Goal: Information Seeking & Learning: Learn about a topic

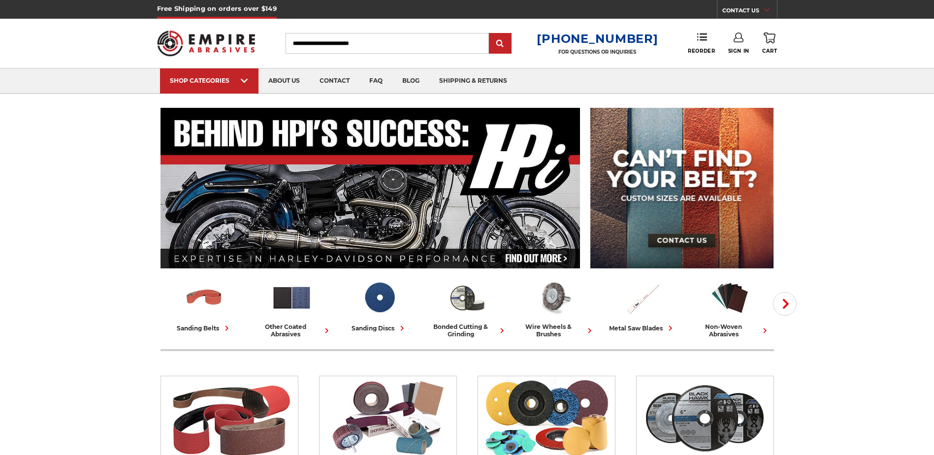
click at [394, 42] on input "Search" at bounding box center [387, 43] width 203 height 21
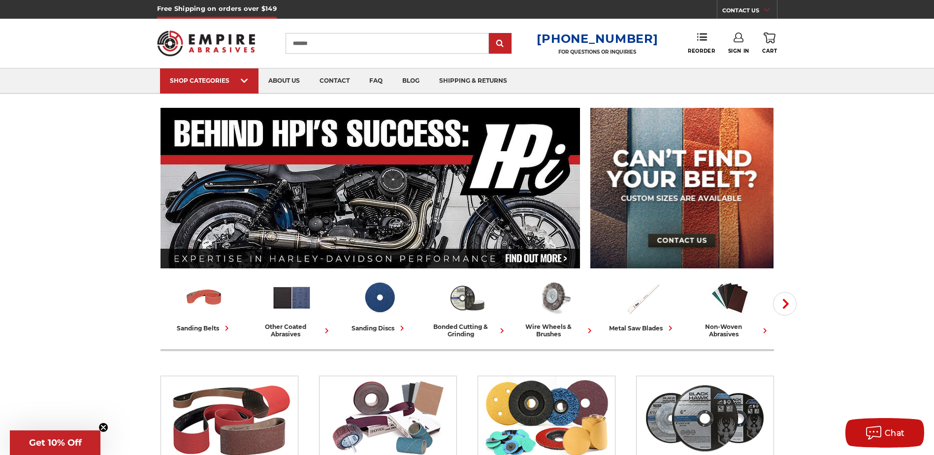
type input "*******"
click at [491, 34] on input "submit" at bounding box center [501, 44] width 20 height 20
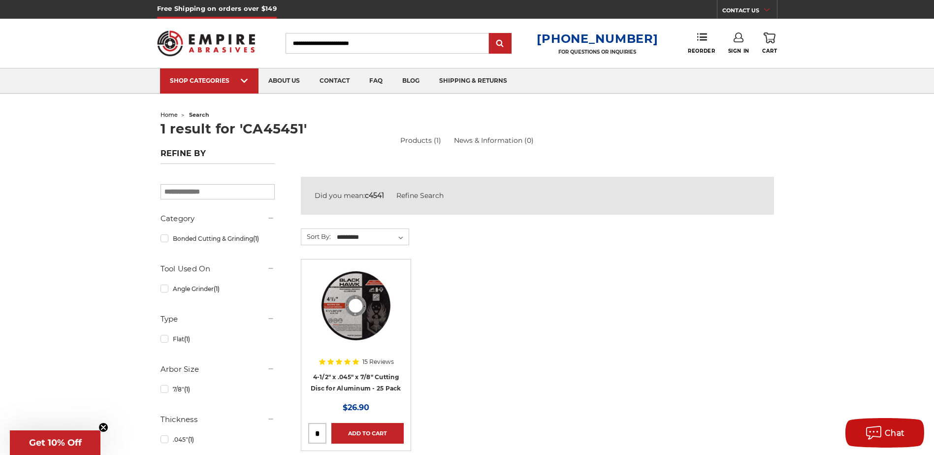
click at [474, 272] on ul "15 Reviews 4-1/2" x .045" x 7/8" Cutting Disc for Aluminum - 25 Pack MSRP: Was:…" at bounding box center [538, 365] width 484 height 213
click at [359, 328] on img at bounding box center [356, 305] width 79 height 79
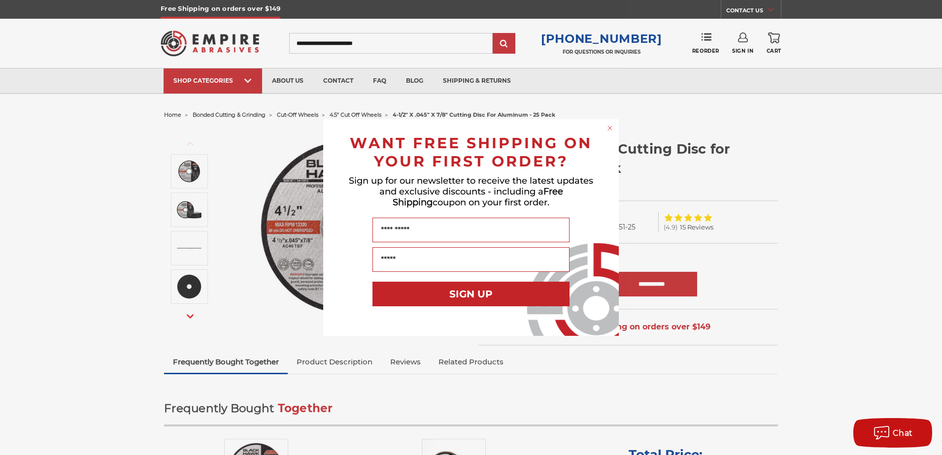
click at [708, 167] on div "Close dialog WANT FREE SHIPPING ON YOUR FIRST ORDER? Sign up for our newsletter…" at bounding box center [471, 227] width 942 height 455
click at [608, 127] on circle "Close dialog" at bounding box center [609, 128] width 9 height 9
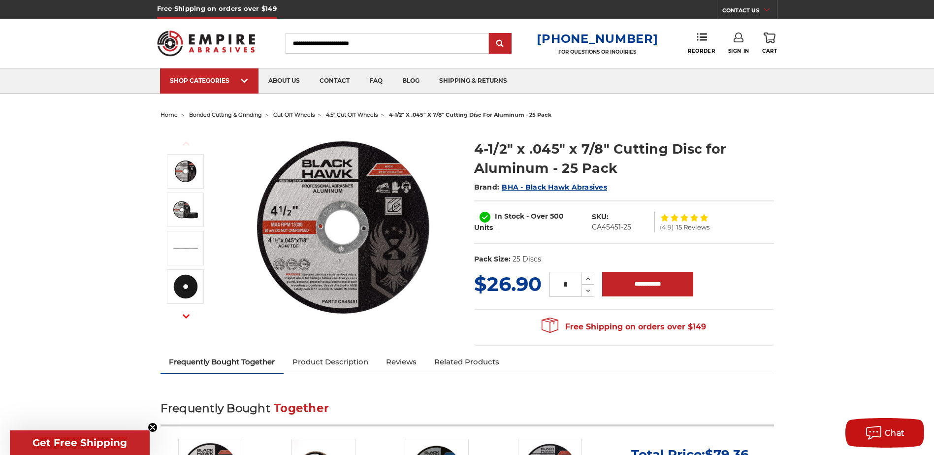
click at [358, 113] on span "4.5" cut off wheels" at bounding box center [352, 114] width 52 height 7
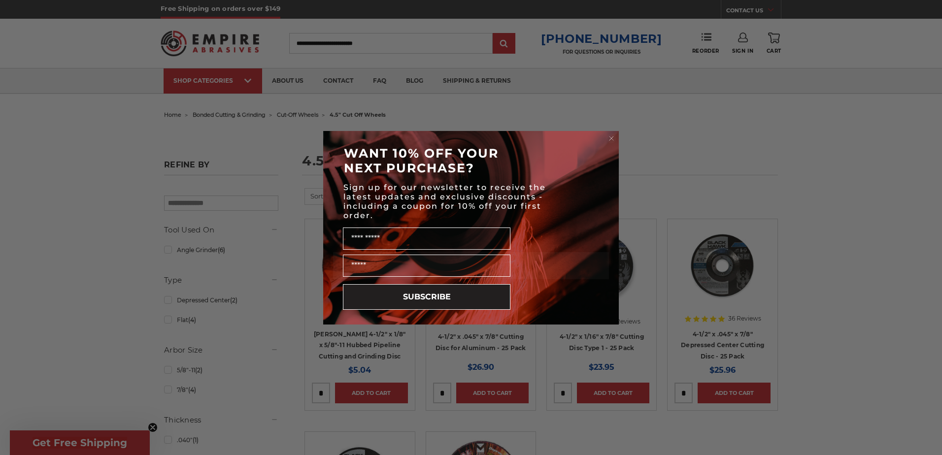
click at [882, 204] on div "Close dialog WANT 10% OFF YOUR NEXT PURCHASE? Sign up for our newsletter to rec…" at bounding box center [471, 227] width 942 height 455
click at [611, 137] on circle "Close dialog" at bounding box center [611, 137] width 9 height 9
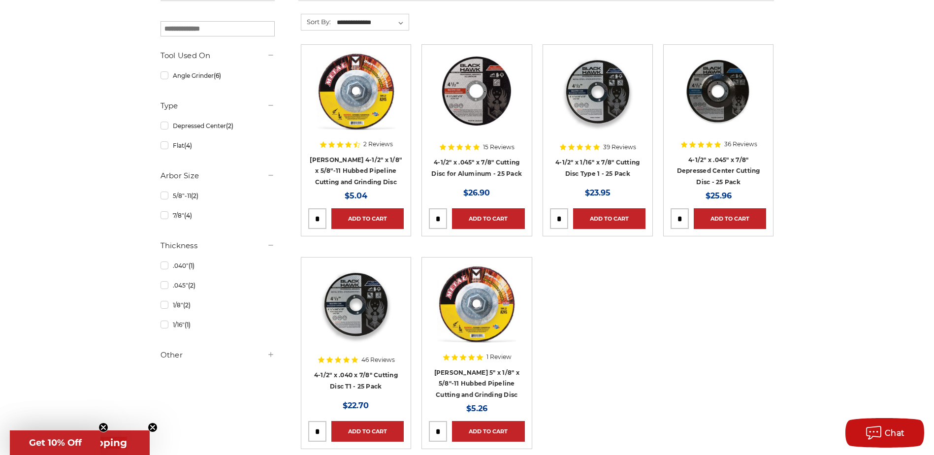
scroll to position [197, 0]
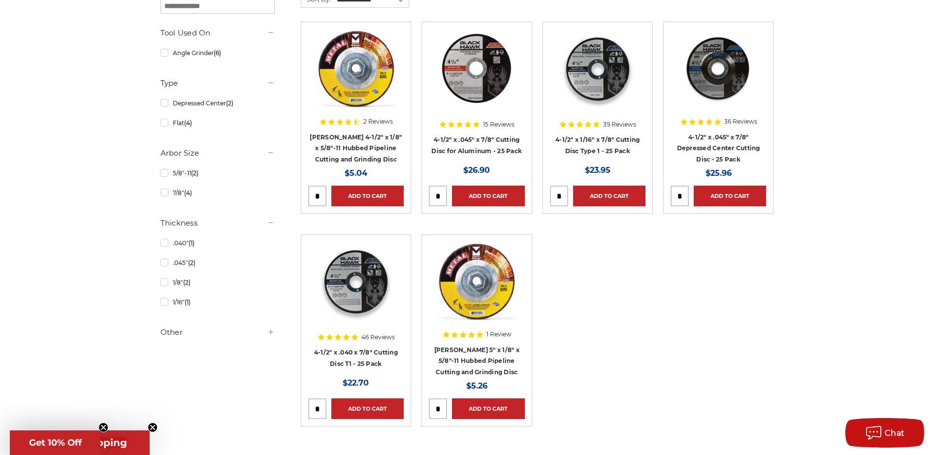
click at [608, 71] on img at bounding box center [598, 68] width 79 height 79
